Goal: Task Accomplishment & Management: Complete application form

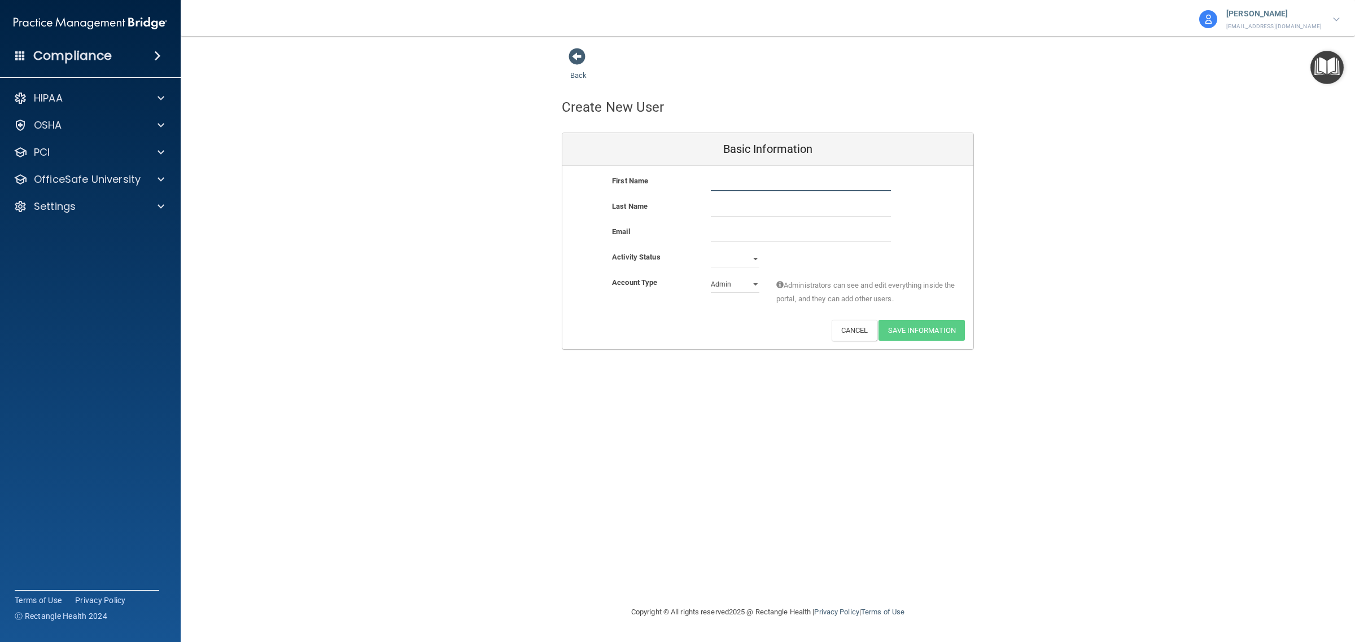
click at [745, 179] on input "text" at bounding box center [801, 182] width 180 height 17
type input "[PERSON_NAME]"
type input "Farmer"
type input "[PERSON_NAME][EMAIL_ADDRESS][DOMAIN_NAME]"
click at [726, 264] on select "Active Inactive" at bounding box center [735, 259] width 49 height 17
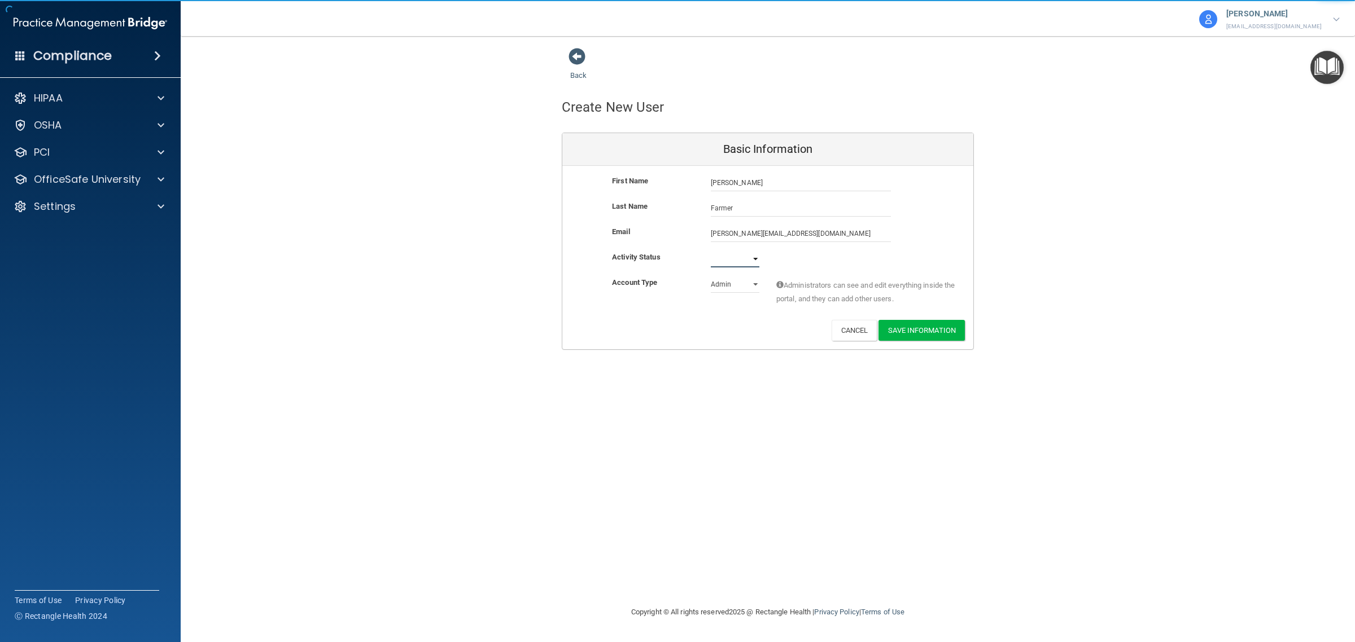
select select "active"
click at [711, 251] on select "Active Inactive" at bounding box center [735, 259] width 49 height 17
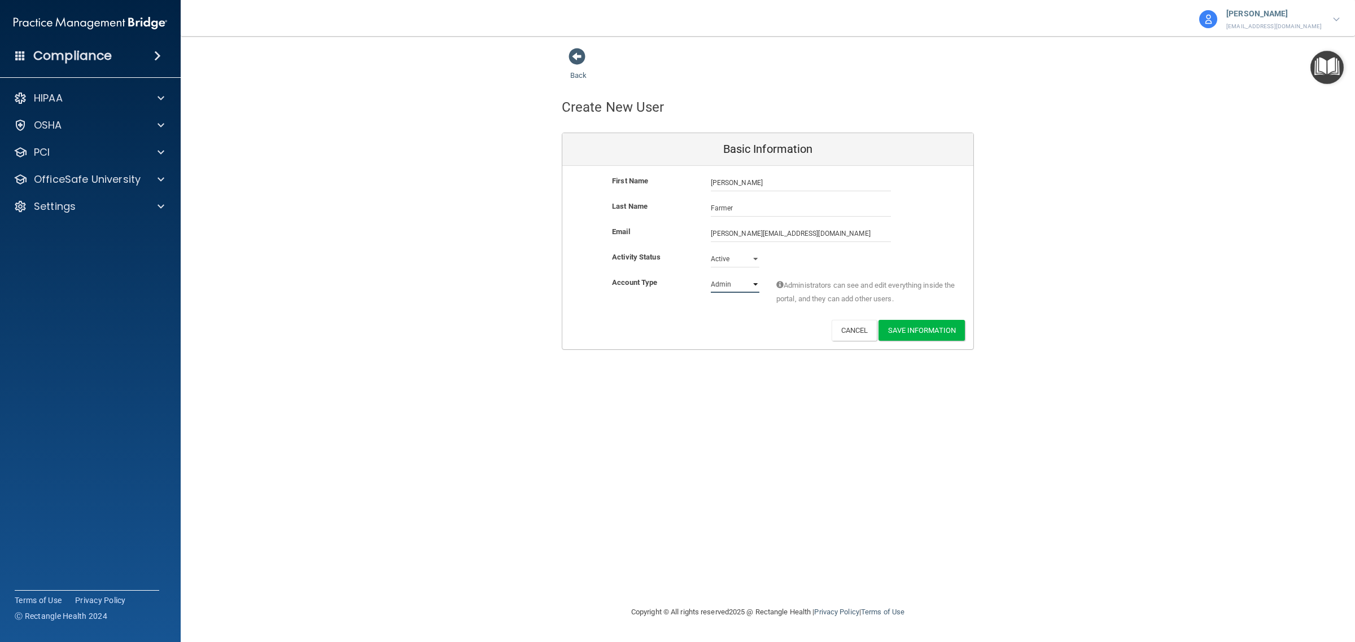
click at [722, 285] on select "Admin Member" at bounding box center [735, 284] width 49 height 17
select select "practice_member"
click at [711, 276] on select "Admin Member" at bounding box center [735, 284] width 49 height 17
click at [728, 328] on div "Deactivate Reset Password Edit Cancel Save Information" at bounding box center [767, 330] width 411 height 21
click at [910, 331] on button "Save Information" at bounding box center [921, 330] width 86 height 21
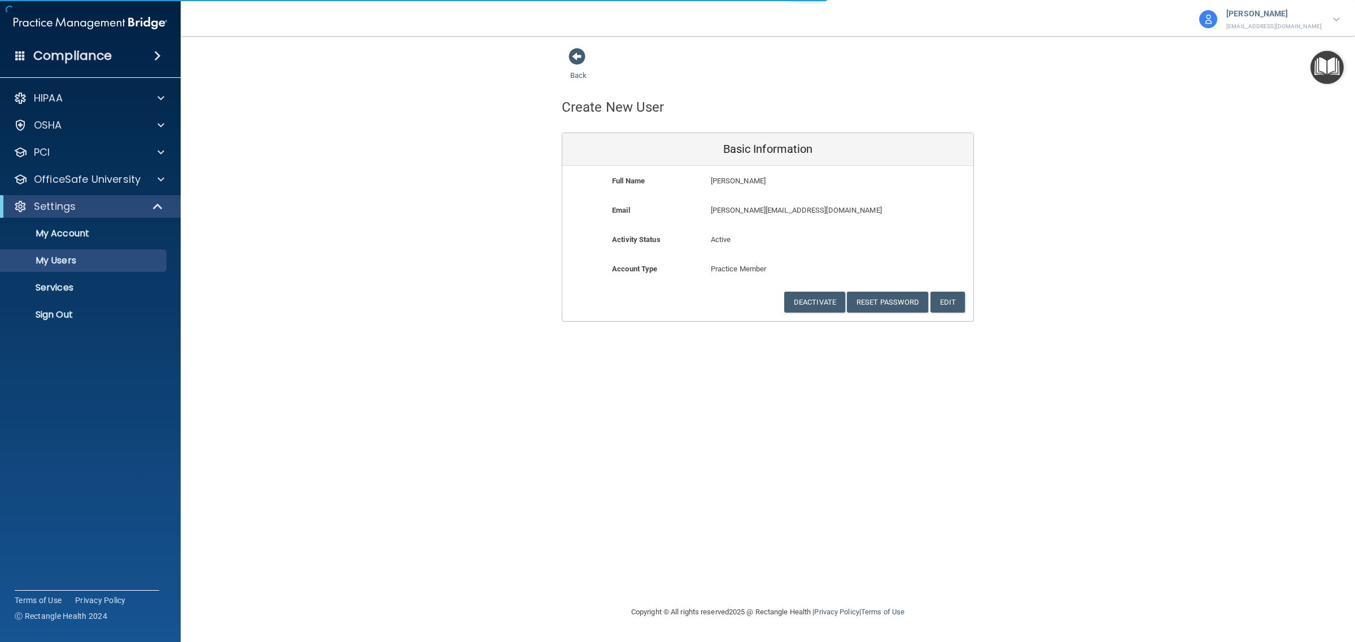
select select "20"
